Goal: Information Seeking & Learning: Get advice/opinions

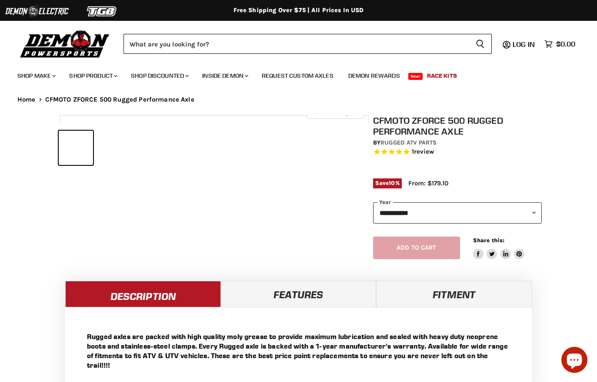
select select "******"
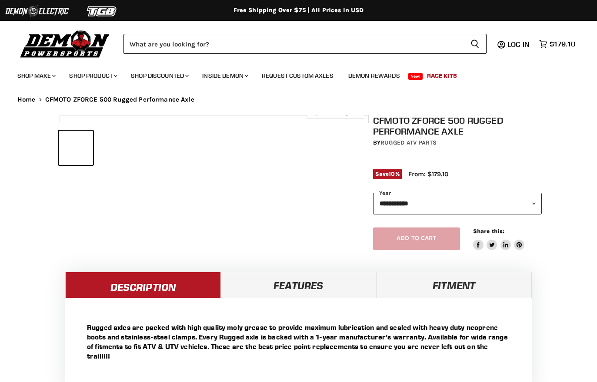
select select "******"
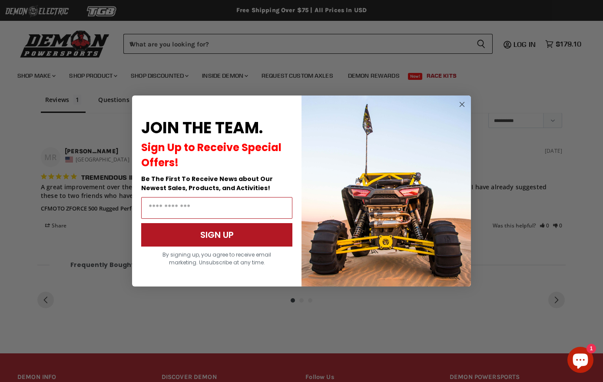
scroll to position [530, 0]
